Goal: Transaction & Acquisition: Purchase product/service

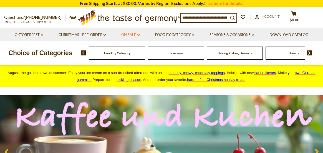
click at [130, 35] on link "On Sale dropdown_arrow" at bounding box center [130, 35] width 19 height 6
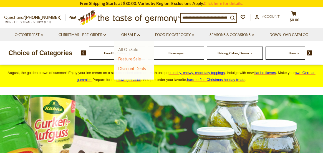
click at [132, 49] on link "All On Sale" at bounding box center [128, 49] width 20 height 5
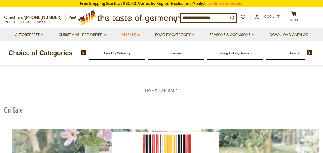
click at [129, 34] on link "On Sale dropdown_arrow" at bounding box center [130, 35] width 19 height 6
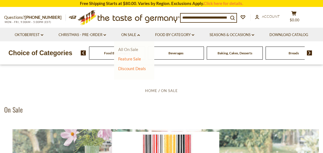
click at [132, 49] on link "All On Sale" at bounding box center [128, 49] width 20 height 5
click at [133, 49] on link "All On Sale" at bounding box center [128, 49] width 20 height 5
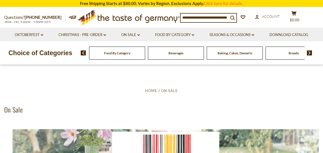
click at [308, 52] on img at bounding box center [309, 53] width 5 height 5
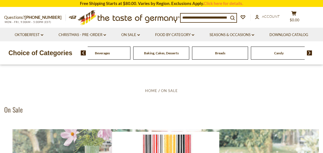
click at [308, 52] on img at bounding box center [309, 53] width 5 height 5
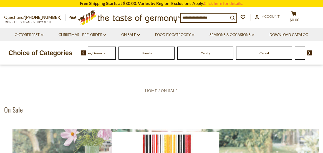
click at [308, 52] on img at bounding box center [309, 53] width 5 height 5
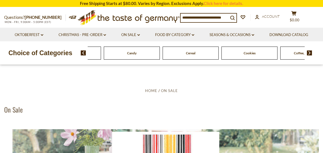
click at [308, 52] on img at bounding box center [309, 53] width 5 height 5
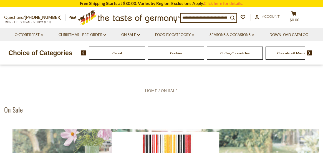
click at [308, 52] on img at bounding box center [309, 53] width 5 height 5
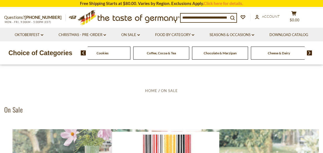
click at [308, 52] on img at bounding box center [309, 53] width 5 height 5
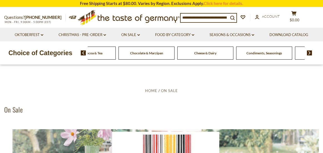
click at [308, 52] on img at bounding box center [309, 53] width 5 height 5
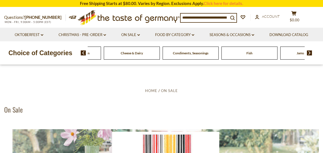
click at [308, 52] on img at bounding box center [309, 53] width 5 height 5
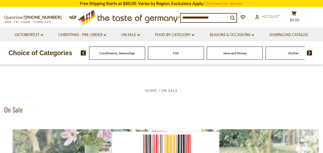
click at [308, 52] on img at bounding box center [309, 53] width 5 height 5
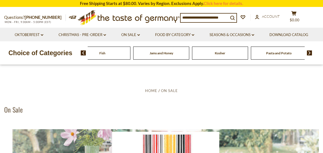
click at [308, 52] on img at bounding box center [309, 53] width 5 height 5
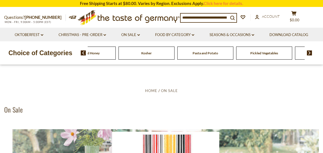
click at [308, 52] on img at bounding box center [309, 53] width 5 height 5
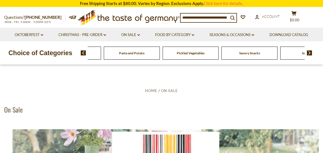
click at [308, 52] on img at bounding box center [309, 53] width 5 height 5
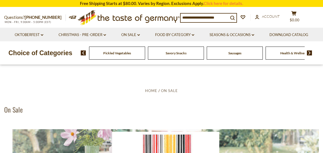
click at [116, 54] on span "Pickled Vegetables" at bounding box center [117, 53] width 28 height 4
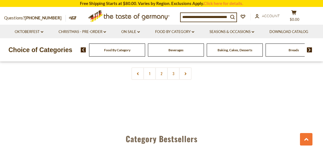
scroll to position [1277, 0]
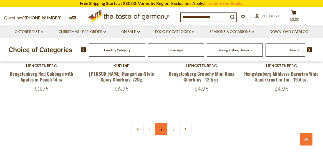
click at [162, 123] on link "2" at bounding box center [162, 129] width 12 height 12
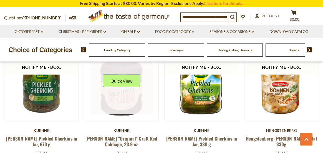
scroll to position [778, 0]
